Goal: Information Seeking & Learning: Learn about a topic

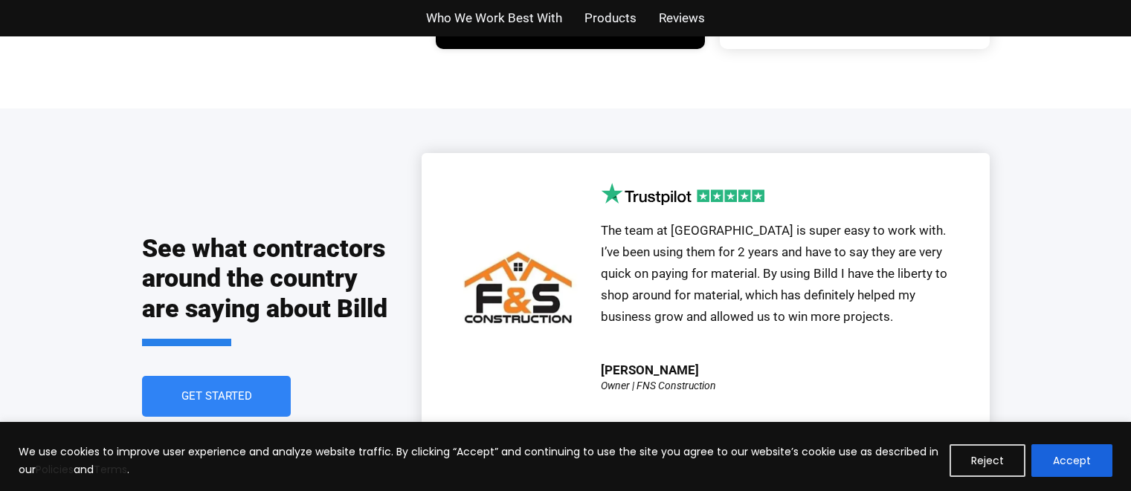
scroll to position [3189, 0]
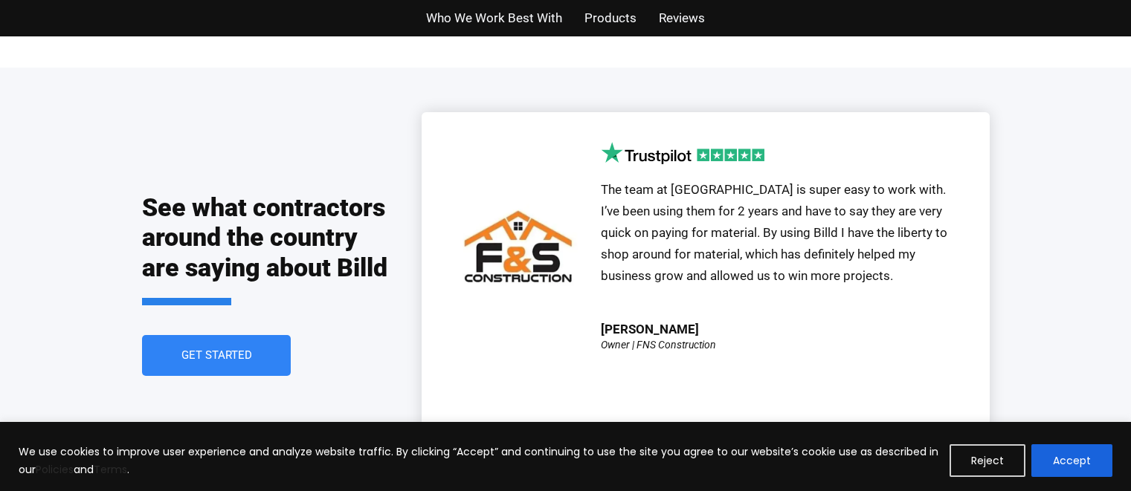
click at [557, 25] on span "Who We Work Best With" at bounding box center [494, 18] width 136 height 22
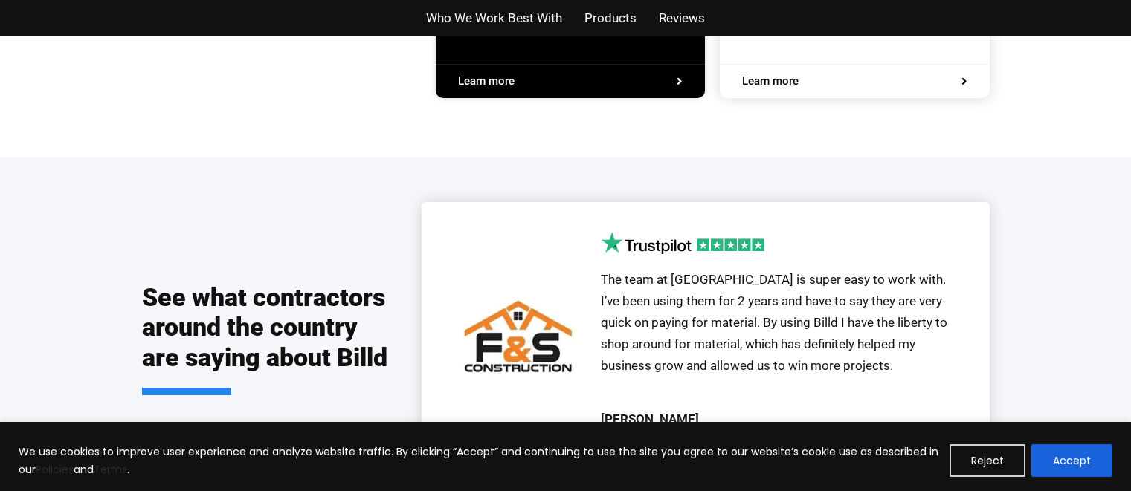
click at [760, 272] on span "The team at [GEOGRAPHIC_DATA] is super easy to work with. I’ve been using them …" at bounding box center [774, 322] width 346 height 101
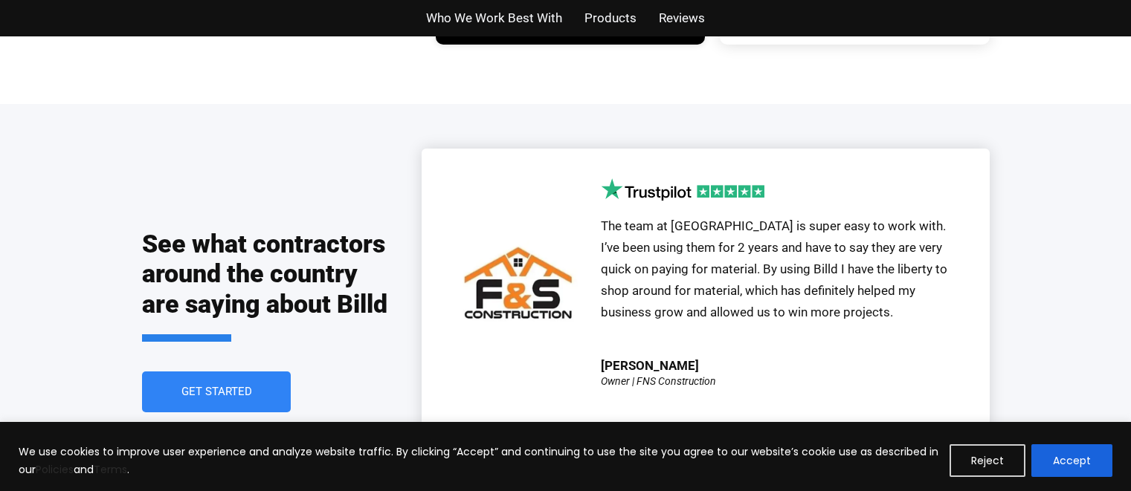
click at [913, 242] on span "The team at [GEOGRAPHIC_DATA] is super easy to work with. I’ve been using them …" at bounding box center [774, 269] width 346 height 101
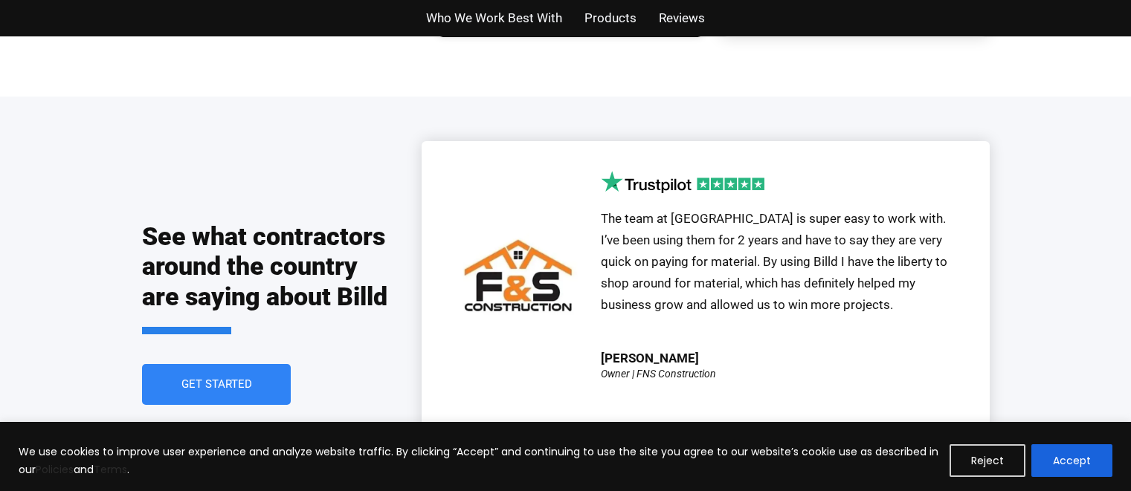
click at [915, 243] on span "The team at [GEOGRAPHIC_DATA] is super easy to work with. I’ve been using them …" at bounding box center [774, 261] width 346 height 101
click at [766, 250] on span "The team at [GEOGRAPHIC_DATA] is super easy to work with. I’ve been using them …" at bounding box center [774, 261] width 346 height 101
click at [811, 242] on span "The team at [GEOGRAPHIC_DATA] is super easy to work with. I’ve been using them …" at bounding box center [774, 261] width 346 height 101
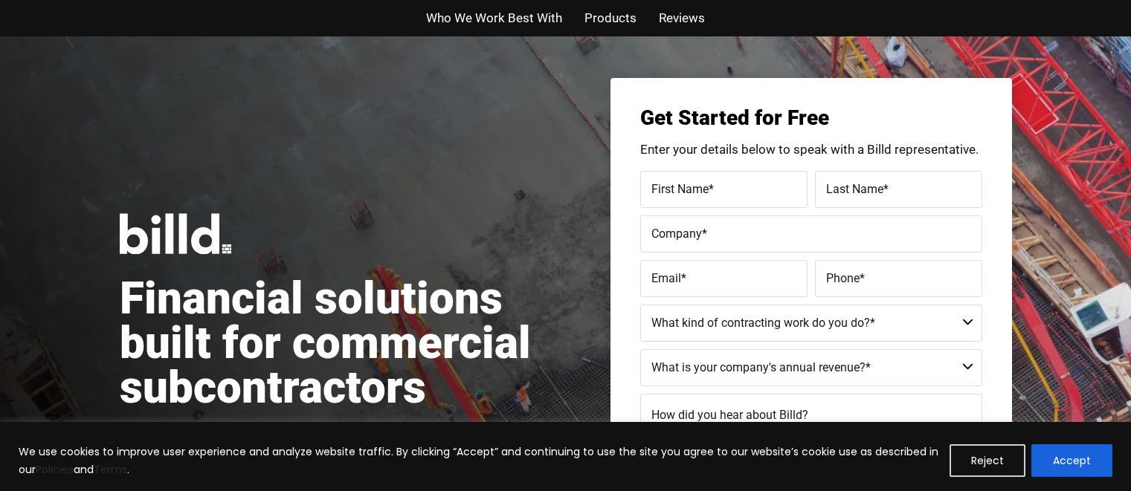
scroll to position [0, 0]
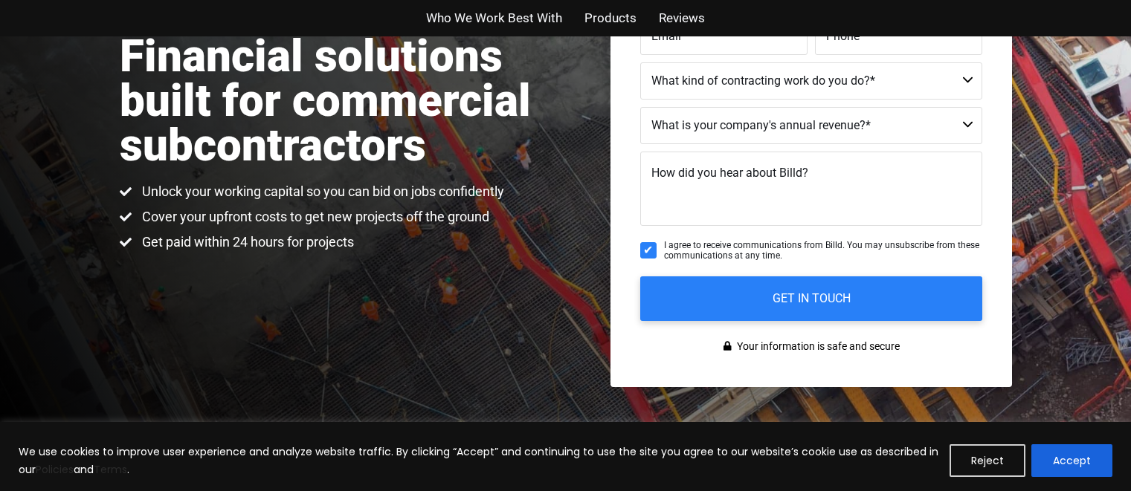
click at [666, 25] on span "Reviews" at bounding box center [682, 18] width 46 height 22
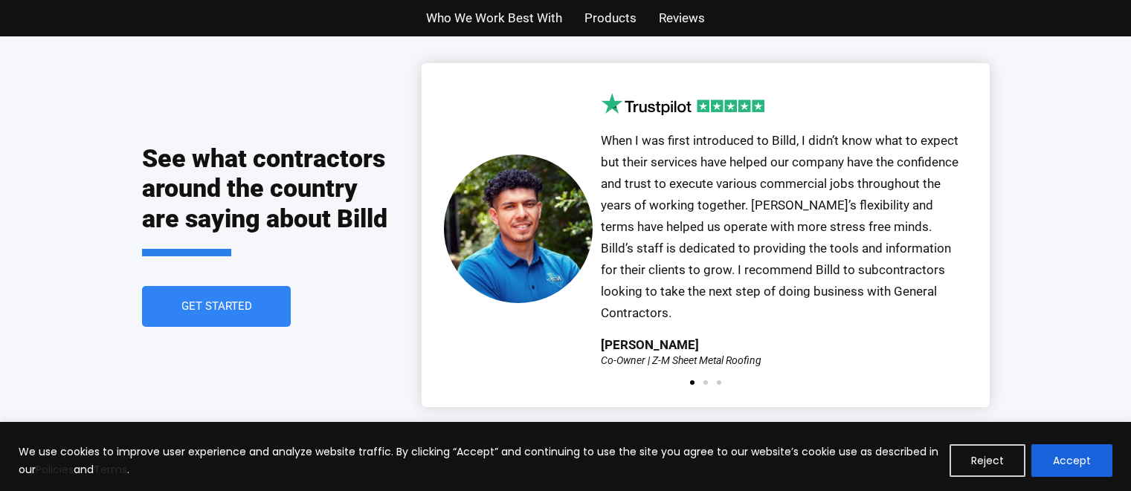
scroll to position [3271, 0]
